Goal: Task Accomplishment & Management: Use online tool/utility

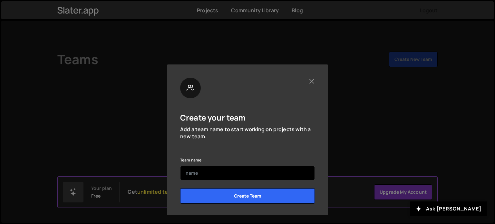
click at [255, 177] on input "text" at bounding box center [247, 173] width 135 height 14
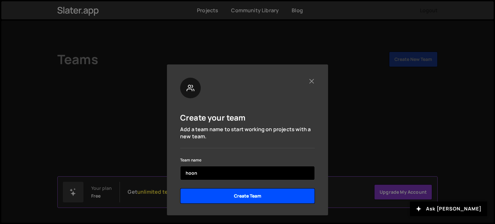
type input "hoon"
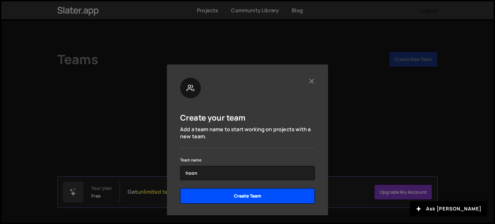
click at [268, 198] on input "Create Team" at bounding box center [247, 195] width 135 height 15
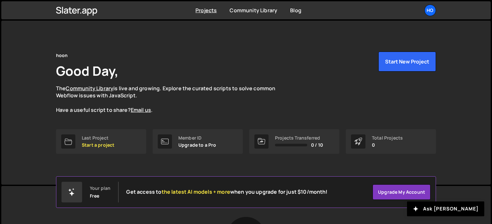
click at [269, 199] on div "Your plan Free Get access to the latest AI models + more when you upgrade for j…" at bounding box center [195, 192] width 266 height 21
click at [103, 144] on p "Start a project" at bounding box center [98, 144] width 33 height 5
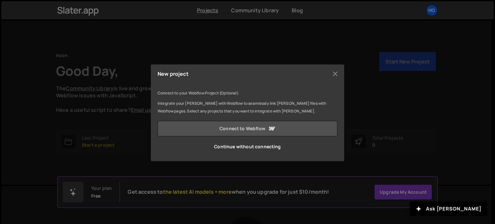
click at [246, 130] on link "Connect to Webflow" at bounding box center [248, 128] width 180 height 15
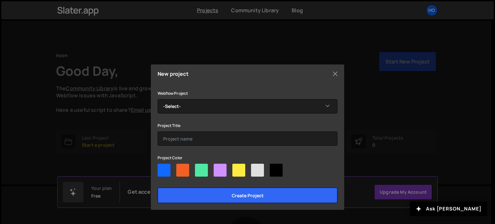
click at [254, 165] on div at bounding box center [257, 170] width 13 height 13
click at [254, 165] on input"] "radio" at bounding box center [253, 166] width 4 height 4
radio input"] "true"
click at [216, 172] on div at bounding box center [220, 170] width 13 height 13
click at [216, 168] on input"] "radio" at bounding box center [216, 166] width 4 height 4
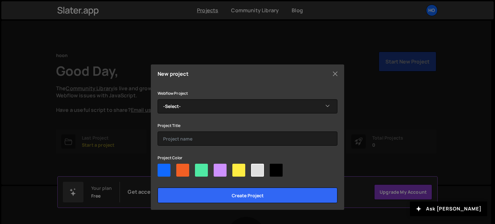
radio input"] "true"
click at [166, 169] on div at bounding box center [164, 170] width 13 height 13
click at [162, 168] on input"] "radio" at bounding box center [160, 166] width 4 height 4
radio input"] "true"
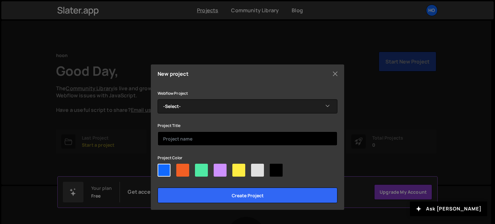
click at [272, 139] on input "text" at bounding box center [248, 138] width 180 height 14
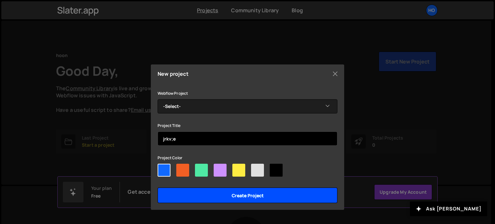
type input "jrkv;e"
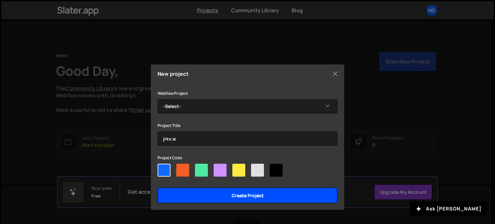
click at [293, 194] on input "Create project" at bounding box center [248, 195] width 180 height 15
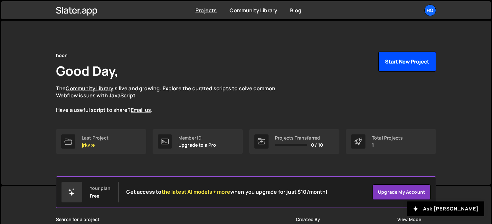
click at [406, 62] on button "Start New Project" at bounding box center [408, 62] width 58 height 20
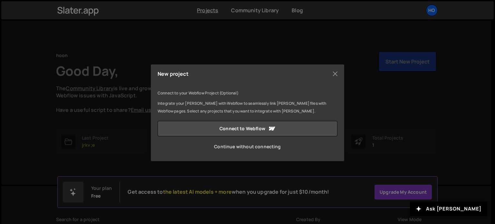
click at [258, 148] on link "Continue without connecting" at bounding box center [248, 146] width 180 height 15
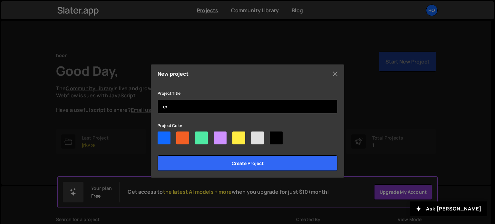
click at [214, 109] on input "er" at bounding box center [248, 106] width 180 height 14
type input "erv"
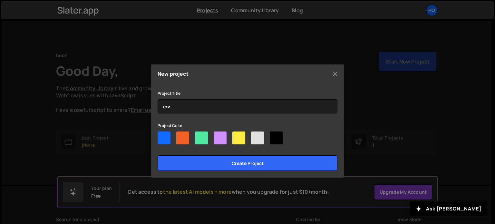
click at [184, 135] on div at bounding box center [182, 137] width 13 height 13
click at [180, 135] on input"] "radio" at bounding box center [178, 133] width 4 height 4
radio input"] "true"
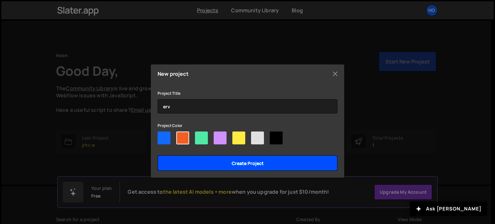
click at [213, 168] on input "Create project" at bounding box center [248, 162] width 180 height 15
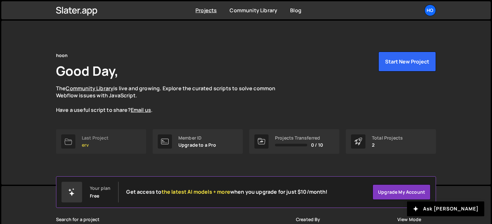
click at [88, 136] on div "Last Project" at bounding box center [95, 137] width 27 height 5
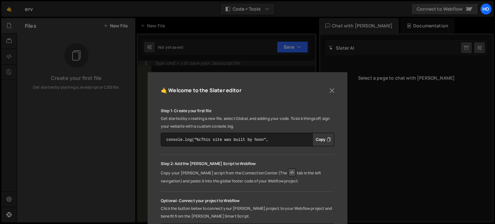
click at [322, 138] on button "Copy" at bounding box center [323, 140] width 22 height 14
click at [320, 138] on button "Copied" at bounding box center [321, 140] width 25 height 14
click at [321, 138] on button "Copied" at bounding box center [321, 140] width 25 height 14
click at [332, 92] on button "Close" at bounding box center [332, 91] width 10 height 10
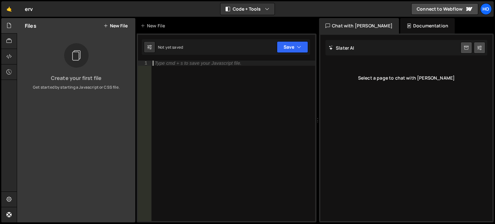
click at [224, 61] on div "Type cmd + s to save your Javascript file." at bounding box center [198, 63] width 87 height 5
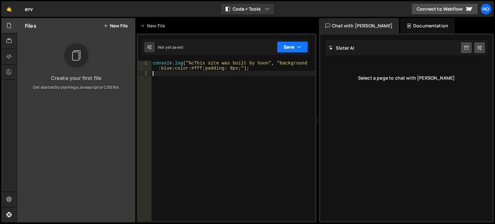
click at [290, 51] on button "Save" at bounding box center [292, 47] width 31 height 12
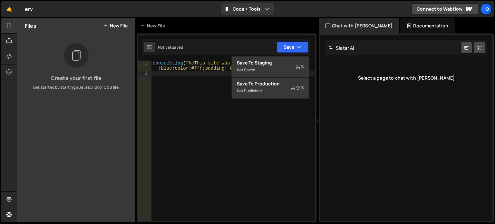
click at [296, 123] on div "console . log ( "%cThis site was built by hoon" , "background :blue;color:#fff;…" at bounding box center [233, 149] width 164 height 176
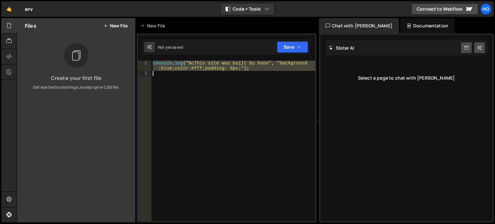
drag, startPoint x: 153, startPoint y: 64, endPoint x: 257, endPoint y: 91, distance: 107.0
click at [257, 91] on div "console . log ( "%cThis site was built by hoon" , "background :blue;color:#fff;…" at bounding box center [233, 149] width 164 height 176
type textarea "console.log("%cThis site was built by hoon", "background:blue;color:#fff;paddin…"
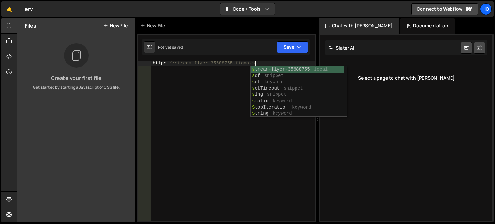
scroll to position [0, 7]
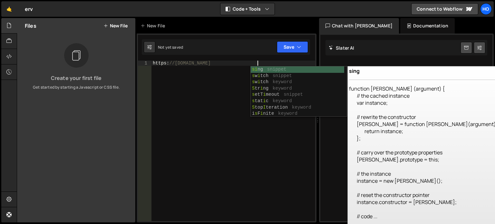
click at [273, 63] on div "https : //[DOMAIN_NAME]" at bounding box center [233, 146] width 164 height 171
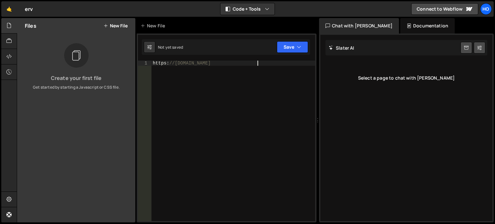
click at [274, 65] on div "https : //[DOMAIN_NAME]" at bounding box center [233, 146] width 164 height 171
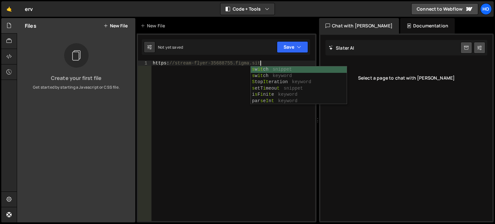
scroll to position [0, 7]
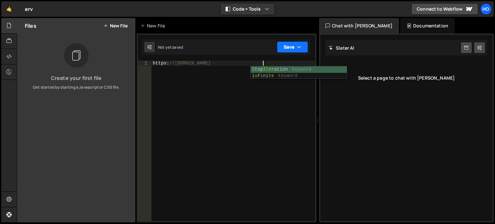
type textarea "[URL][DOMAIN_NAME]"
click at [294, 49] on button "Save" at bounding box center [292, 47] width 31 height 12
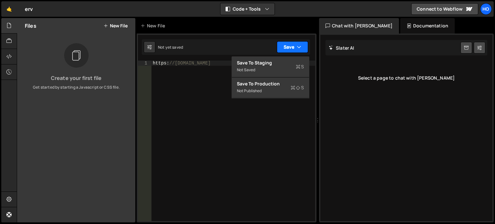
click at [290, 49] on button "Save" at bounding box center [292, 47] width 31 height 12
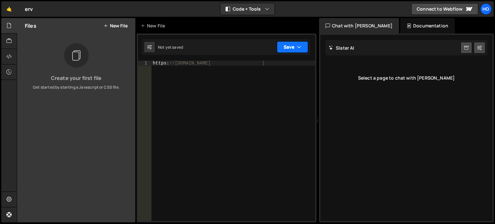
click at [286, 43] on button "Save" at bounding box center [292, 47] width 31 height 12
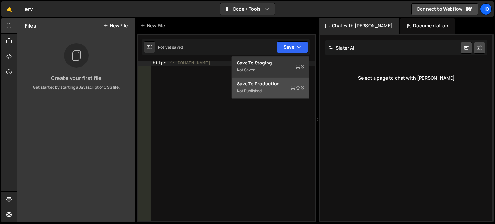
click at [256, 88] on div "Not published" at bounding box center [270, 91] width 67 height 8
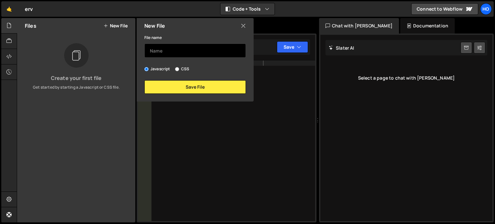
click at [205, 53] on input "text" at bounding box center [194, 50] width 101 height 14
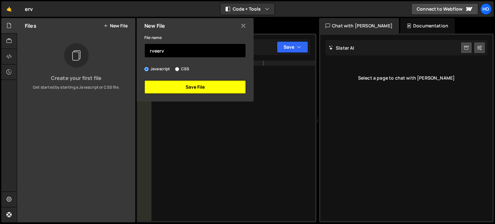
type input "rveerv"
click at [215, 89] on button "Save File" at bounding box center [194, 87] width 101 height 14
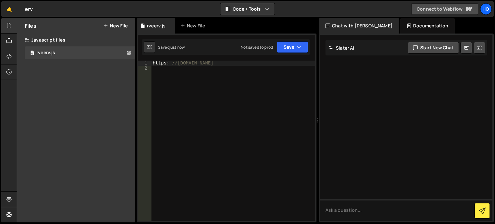
click at [461, 8] on link "Connect to Webflow" at bounding box center [444, 9] width 67 height 12
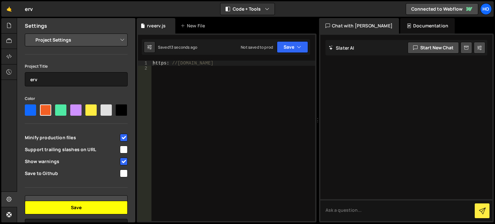
click at [92, 213] on button "Save" at bounding box center [76, 208] width 103 height 14
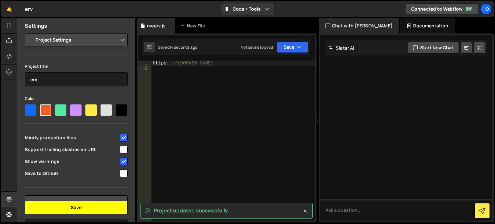
click at [99, 208] on button "Save" at bounding box center [76, 208] width 103 height 14
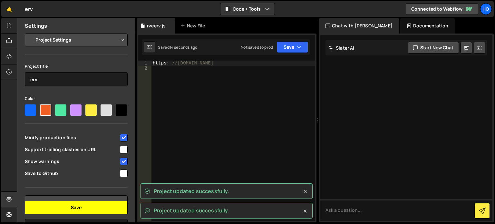
click at [100, 208] on button "Save" at bounding box center [76, 208] width 103 height 14
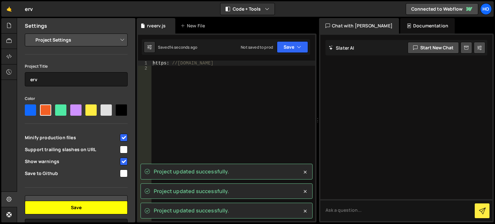
click at [100, 208] on button "Save" at bounding box center [76, 208] width 103 height 14
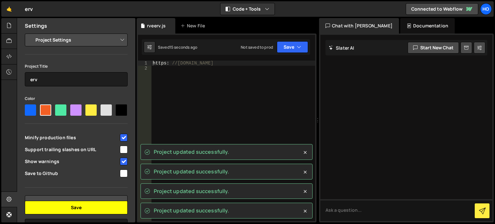
click at [100, 208] on button "Save" at bounding box center [76, 208] width 103 height 14
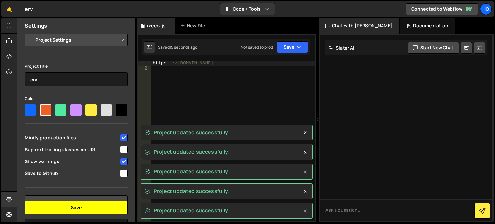
click at [100, 208] on button "Save" at bounding box center [76, 208] width 103 height 14
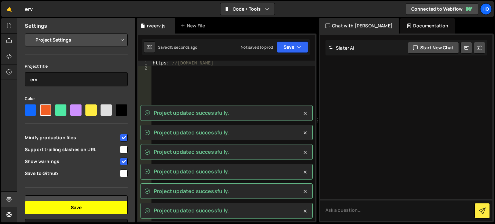
click at [100, 208] on button "Save" at bounding box center [76, 208] width 103 height 14
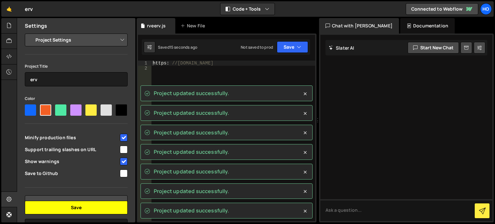
click at [100, 208] on button "Save" at bounding box center [76, 208] width 103 height 14
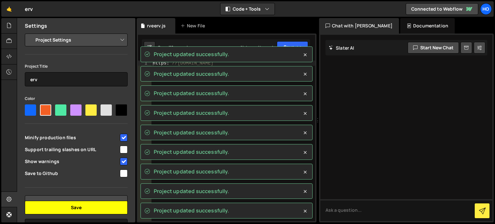
click at [100, 208] on button "Save" at bounding box center [76, 208] width 103 height 14
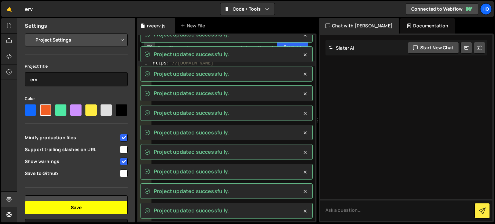
click at [100, 208] on button "Save" at bounding box center [76, 208] width 103 height 14
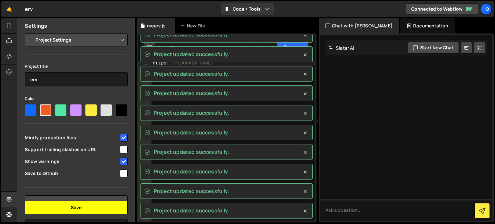
click at [100, 208] on button "Save" at bounding box center [76, 208] width 103 height 14
